Goal: Information Seeking & Learning: Learn about a topic

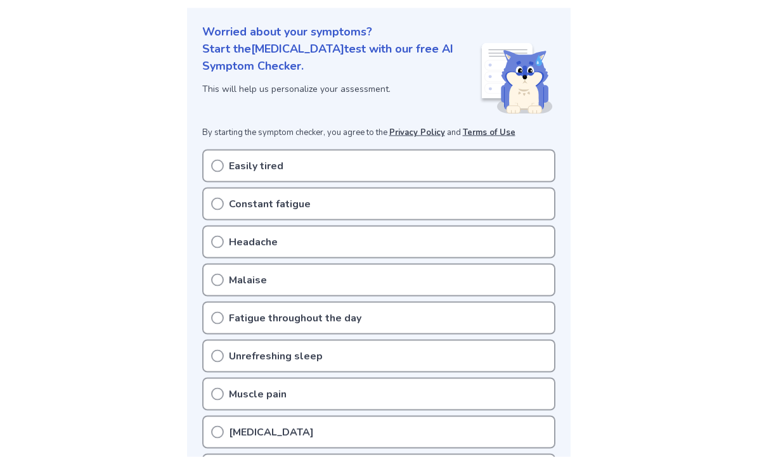
scroll to position [141, 0]
click at [229, 210] on p "Constant fatigue" at bounding box center [270, 203] width 82 height 15
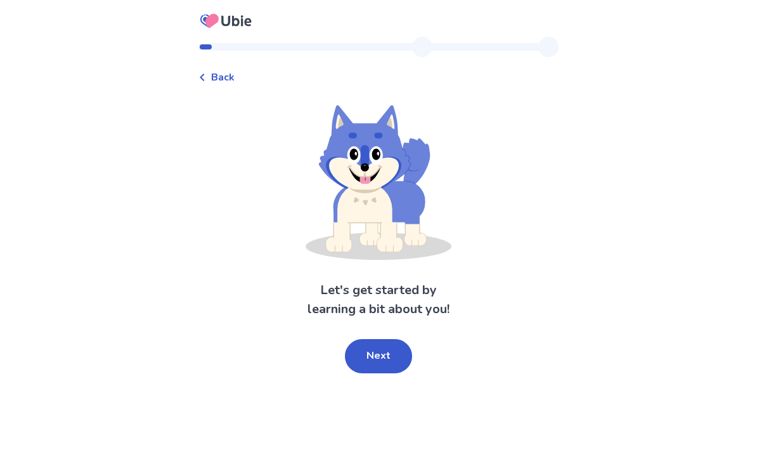
click at [219, 84] on span "Back" at bounding box center [222, 77] width 23 height 15
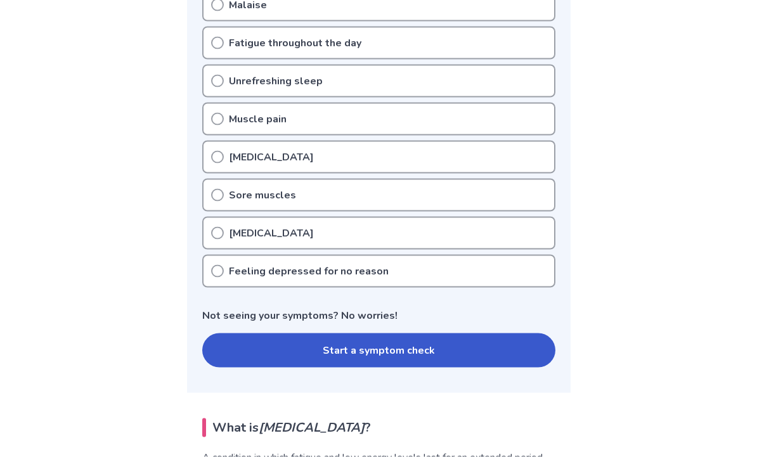
scroll to position [420, 0]
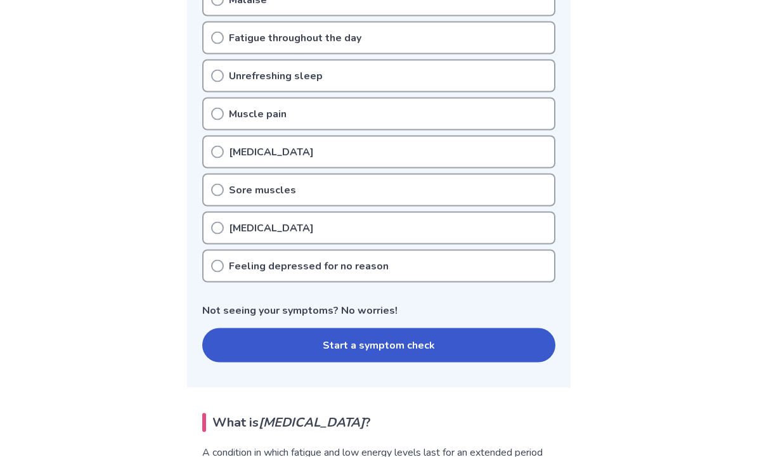
click at [223, 233] on icon at bounding box center [217, 228] width 13 height 13
